Goal: Transaction & Acquisition: Purchase product/service

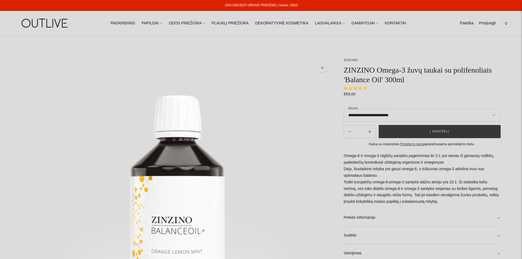
select select "**********"
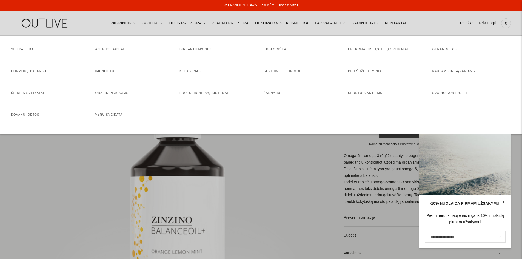
click at [162, 25] on span at bounding box center [161, 23] width 2 height 6
click at [203, 94] on link "Protui ir nervų sistemai" at bounding box center [203, 92] width 49 height 3
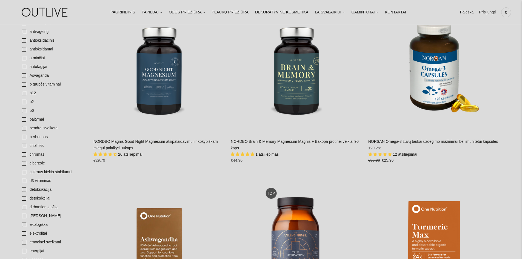
scroll to position [137, 0]
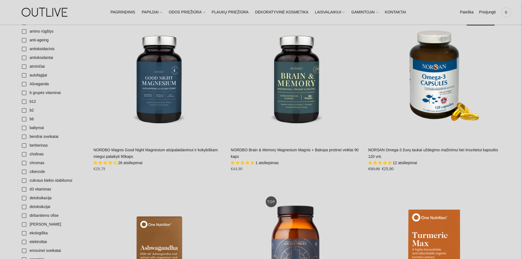
click at [126, 161] on span "26 atsiliepimai" at bounding box center [130, 162] width 24 height 4
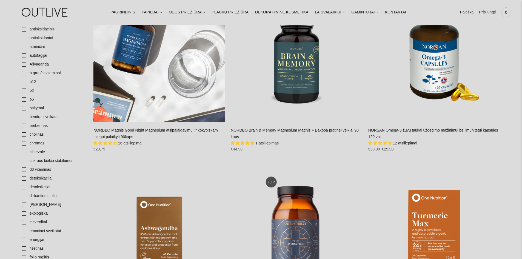
scroll to position [164, 0]
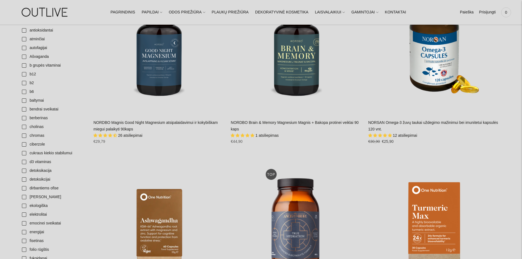
click at [266, 136] on span "1 atsiliepimas" at bounding box center [266, 135] width 23 height 4
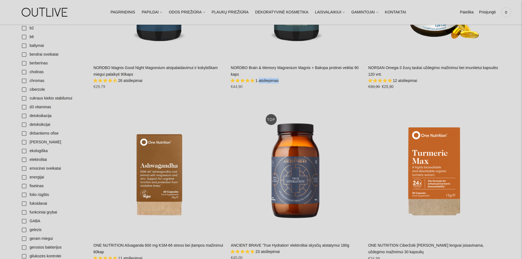
scroll to position [137, 0]
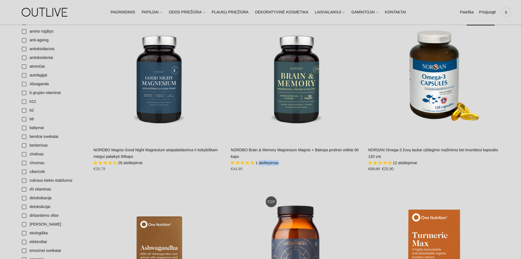
click at [263, 150] on link "NORDBO Brain & Memory Magnesium Magnis + Bakopa protinei veiklai 90 kaps" at bounding box center [295, 153] width 128 height 11
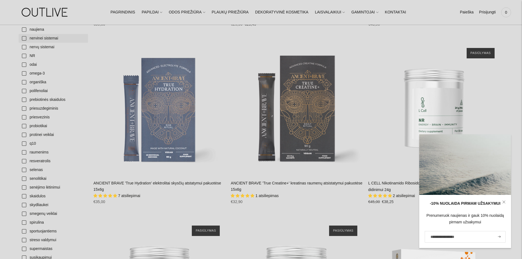
scroll to position [630, 0]
click at [26, 169] on link "selenas" at bounding box center [53, 169] width 69 height 9
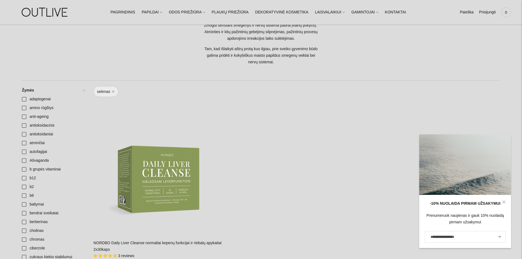
scroll to position [82, 0]
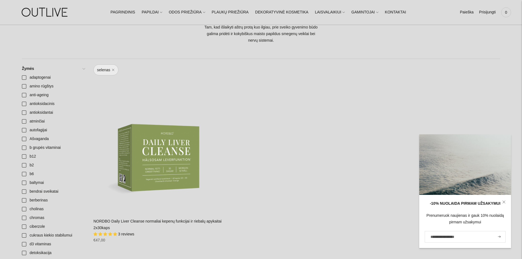
click at [136, 220] on link "NORDBO Daily Liver Cleanse normaliai kepenų funkcijai ir riebalų apykaitai 2x30…" at bounding box center [157, 224] width 128 height 11
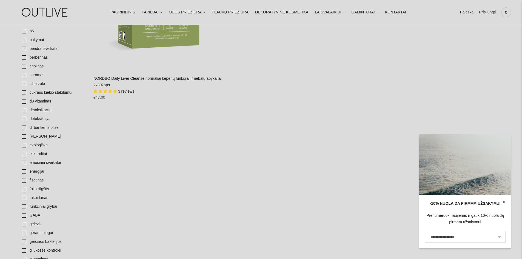
scroll to position [219, 0]
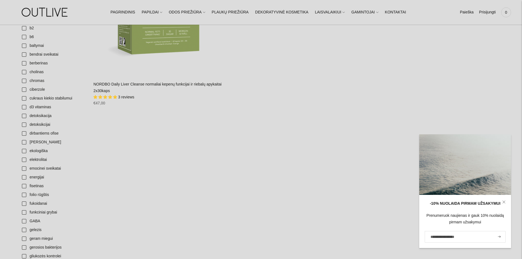
click at [104, 83] on link "NORDBO Daily Liver Cleanse normaliai kepenų funkcijai ir riebalų apykaitai 2x30…" at bounding box center [157, 87] width 128 height 11
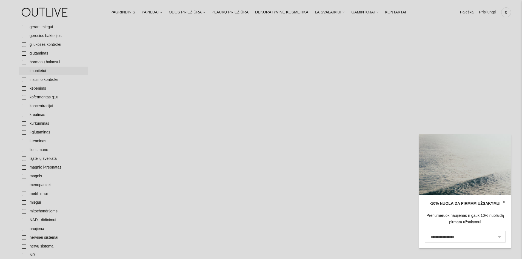
scroll to position [438, 0]
click at [25, 168] on link "magnis" at bounding box center [53, 168] width 69 height 9
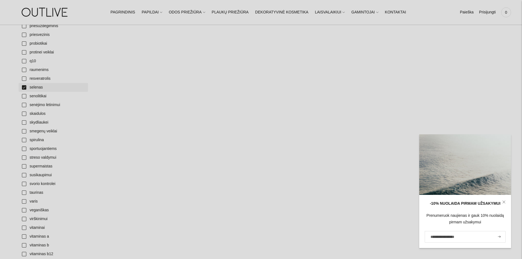
click at [22, 88] on link "selenas" at bounding box center [53, 87] width 69 height 9
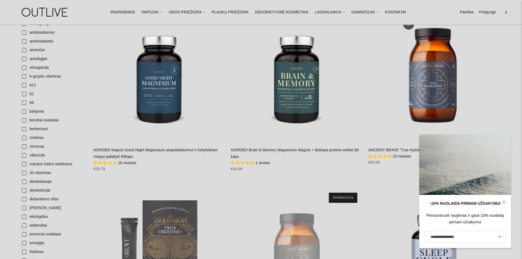
scroll to position [164, 0]
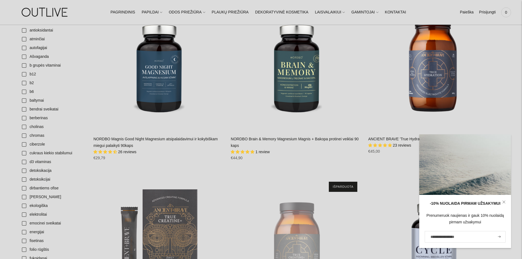
click at [504, 201] on icon at bounding box center [503, 201] width 2 height 2
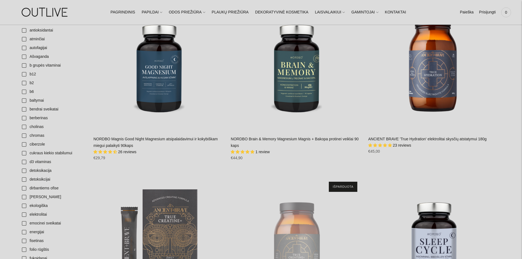
click at [259, 140] on link "NORDBO Brain & Memory Magnesium Magnis + Bakopa protinei veiklai 90 kaps" at bounding box center [295, 142] width 128 height 11
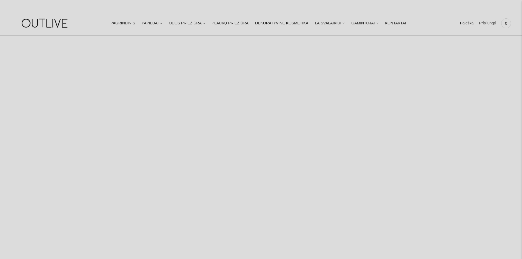
select select "**********"
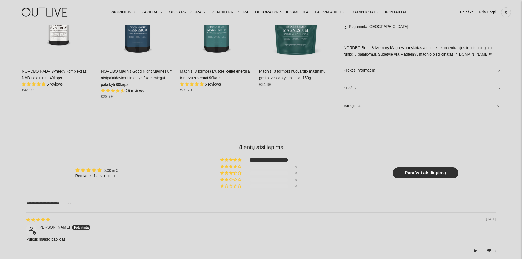
scroll to position [493, 0]
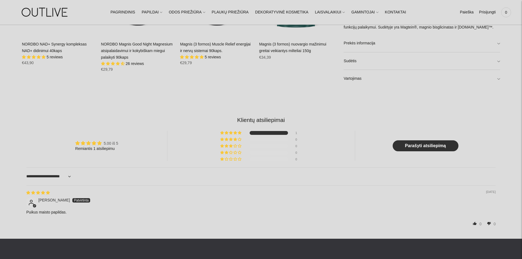
click at [113, 142] on link "5.00 iš 5" at bounding box center [110, 143] width 15 height 4
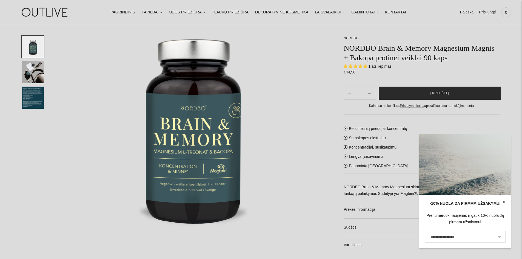
scroll to position [82, 0]
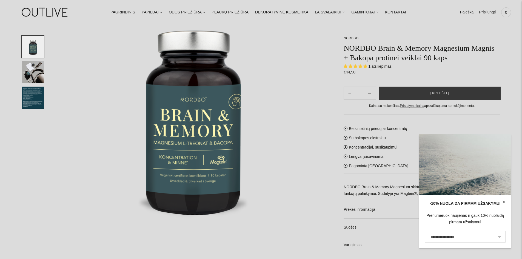
click at [504, 201] on icon at bounding box center [503, 201] width 3 height 3
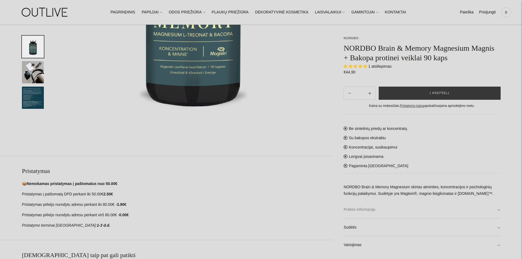
scroll to position [192, 0]
click at [497, 227] on link "Sudėtis" at bounding box center [421, 227] width 156 height 18
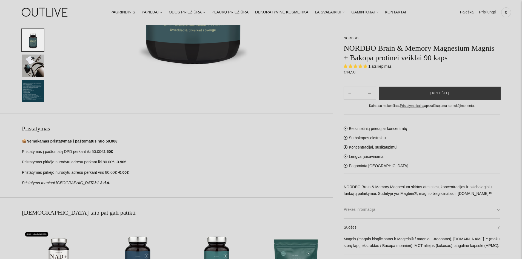
scroll to position [246, 0]
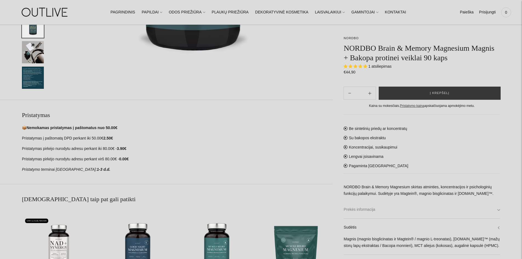
click at [499, 209] on link "Prekės informacija" at bounding box center [421, 210] width 156 height 18
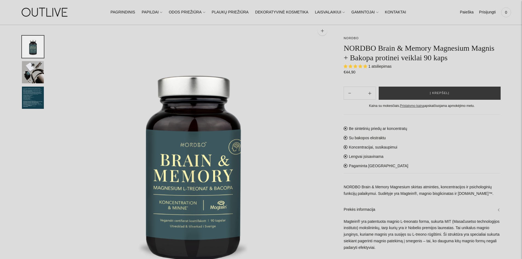
scroll to position [0, 0]
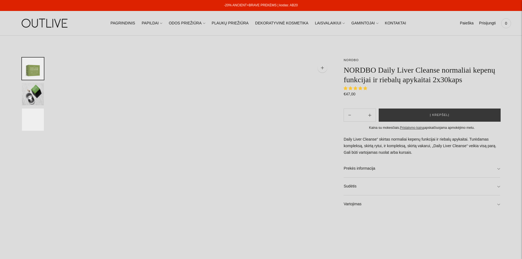
select select "**********"
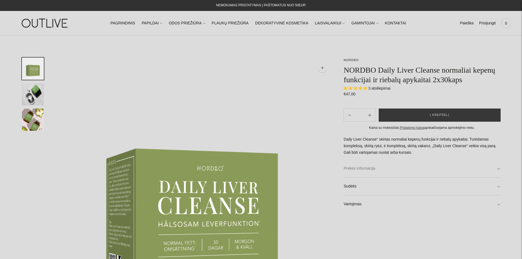
click at [497, 169] on link "Prekės informacija" at bounding box center [421, 169] width 156 height 18
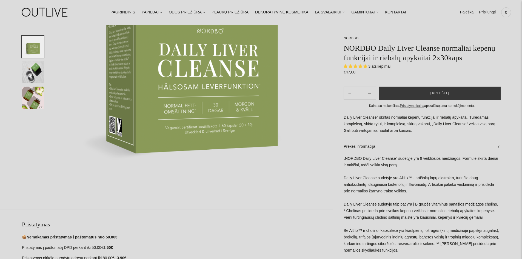
scroll to position [142, 0]
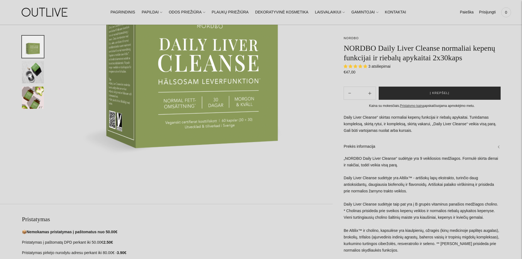
click at [432, 93] on span "Į krepšelį" at bounding box center [439, 92] width 19 height 5
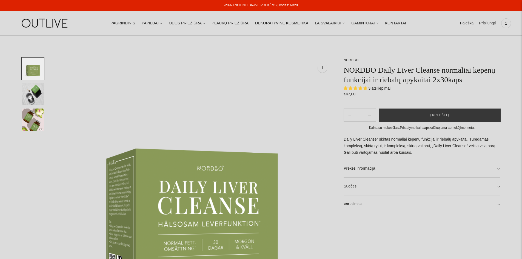
select select "**********"
click at [436, 114] on span "Į krepšelį" at bounding box center [439, 114] width 19 height 5
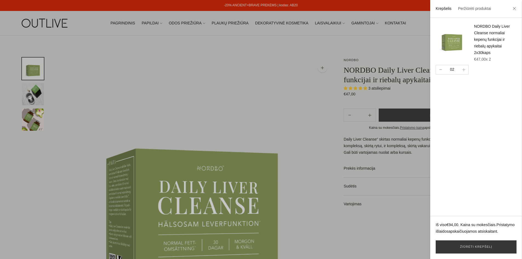
click at [439, 70] on icon "button" at bounding box center [440, 70] width 2 height 0
click at [485, 247] on link "Žiūrėti krepšelį" at bounding box center [475, 246] width 81 height 13
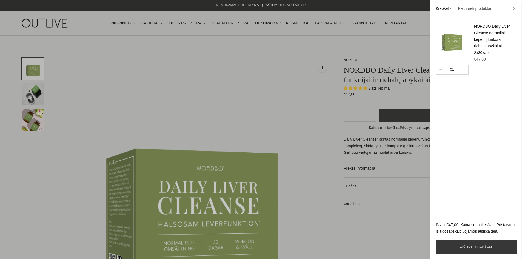
click at [515, 9] on icon at bounding box center [513, 8] width 3 height 3
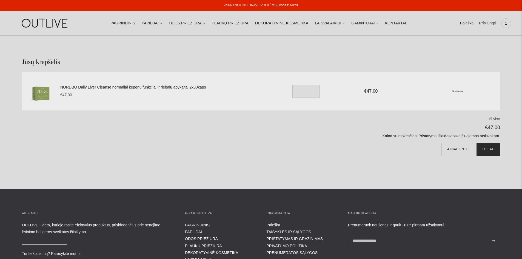
click at [490, 151] on button "Toliau" at bounding box center [488, 149] width 24 height 13
click at [454, 150] on button "Atnaujinti" at bounding box center [457, 149] width 32 height 13
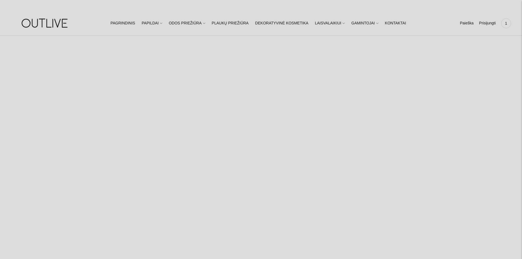
select select "**********"
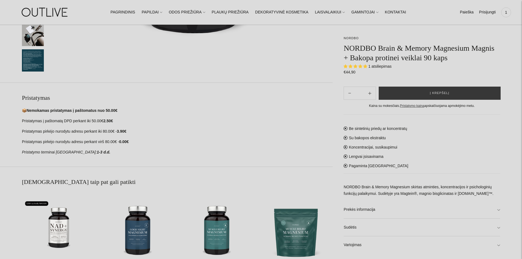
scroll to position [263, 0]
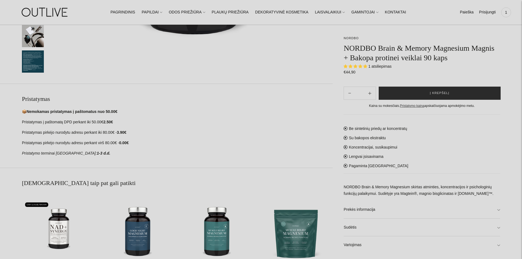
click at [438, 94] on span "Į krepšelį" at bounding box center [439, 92] width 19 height 5
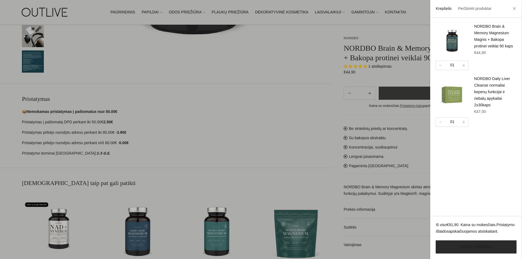
click at [466, 249] on link "Žiūrėti krepšelį" at bounding box center [475, 246] width 81 height 13
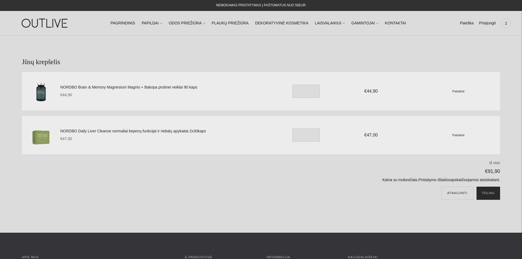
click at [492, 192] on button "Toliau" at bounding box center [488, 192] width 24 height 13
